Goal: Information Seeking & Learning: Learn about a topic

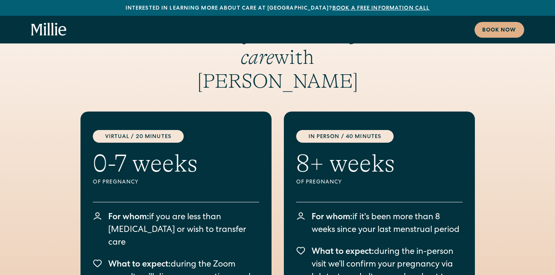
scroll to position [1245, 0]
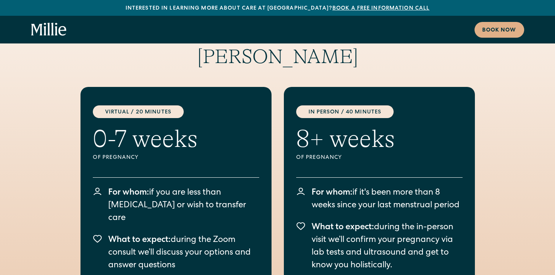
drag, startPoint x: 115, startPoint y: 169, endPoint x: 171, endPoint y: 189, distance: 59.5
click at [173, 189] on div "For whom: if you are less than [MEDICAL_DATA] or wish to transfer care What to …" at bounding box center [176, 230] width 166 height 105
click at [171, 189] on div "For whom: if you are less than [MEDICAL_DATA] or wish to transfer care What to …" at bounding box center [176, 230] width 166 height 105
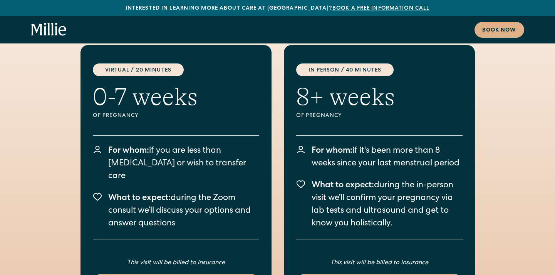
scroll to position [1304, 0]
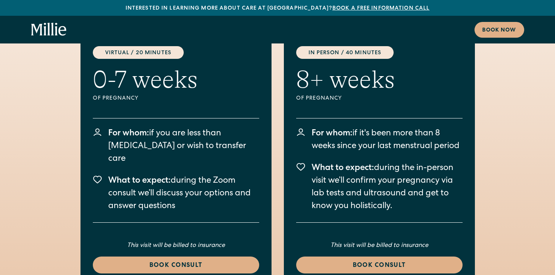
drag, startPoint x: 166, startPoint y: 154, endPoint x: 193, endPoint y: 168, distance: 30.7
click at [194, 175] on p "What to expect: during the Zoom consult we’ll discuss your options and answer q…" at bounding box center [183, 194] width 151 height 38
click at [193, 175] on p "What to expect: during the Zoom consult we’ll discuss your options and answer q…" at bounding box center [183, 194] width 151 height 38
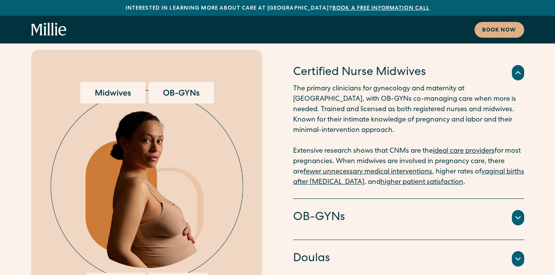
scroll to position [1751, 0]
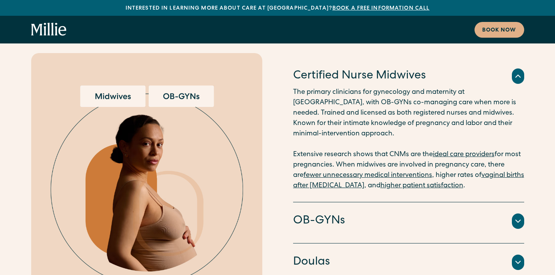
click at [318, 213] on h4 "OB-GYNs" at bounding box center [319, 221] width 52 height 16
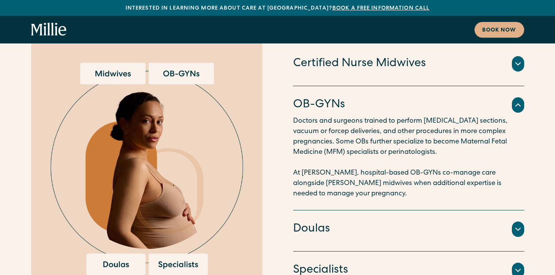
scroll to position [1791, 0]
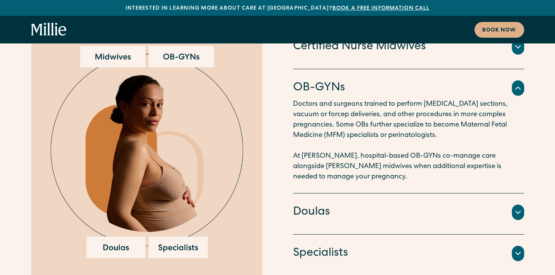
click at [318, 204] on h4 "Doulas" at bounding box center [311, 212] width 37 height 16
